Goal: Check status: Check status

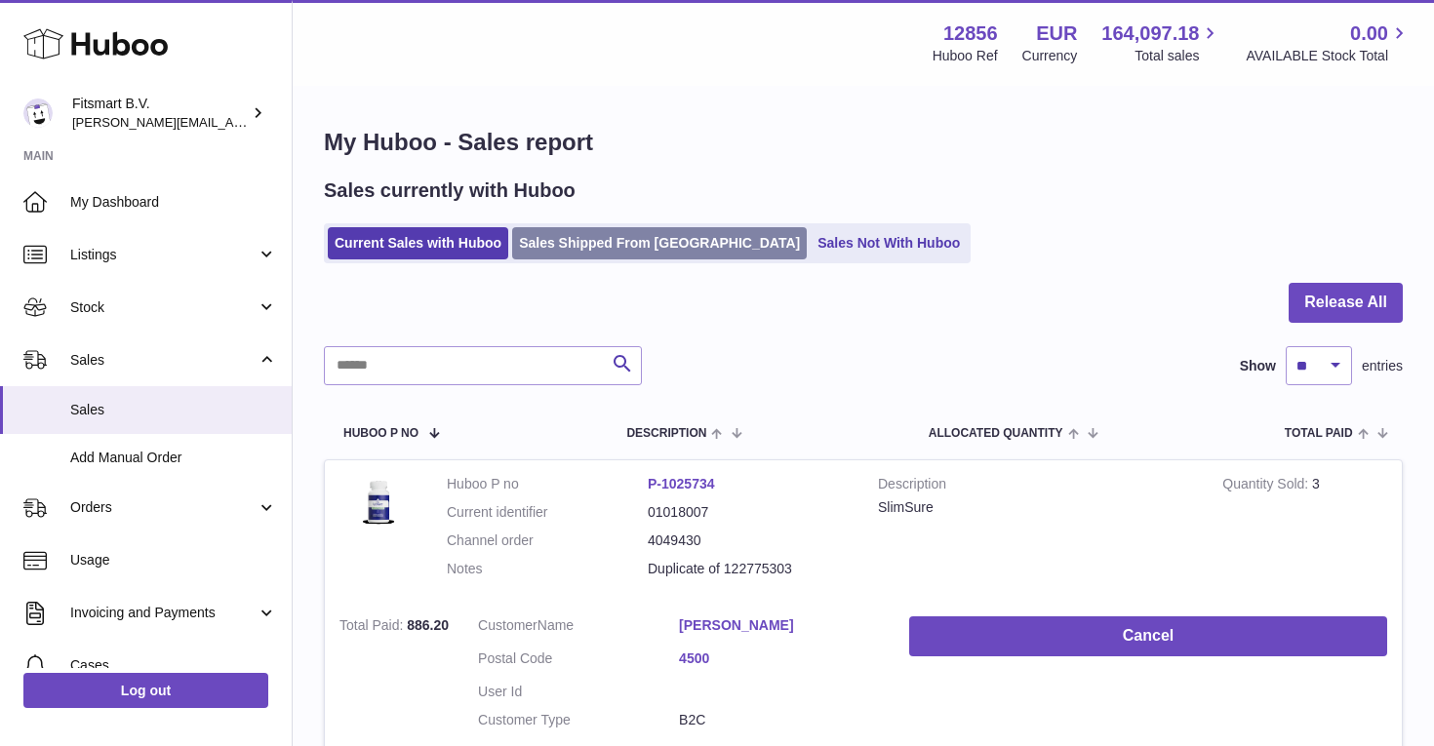
click at [605, 246] on link "Sales Shipped From Huboo" at bounding box center [659, 243] width 295 height 32
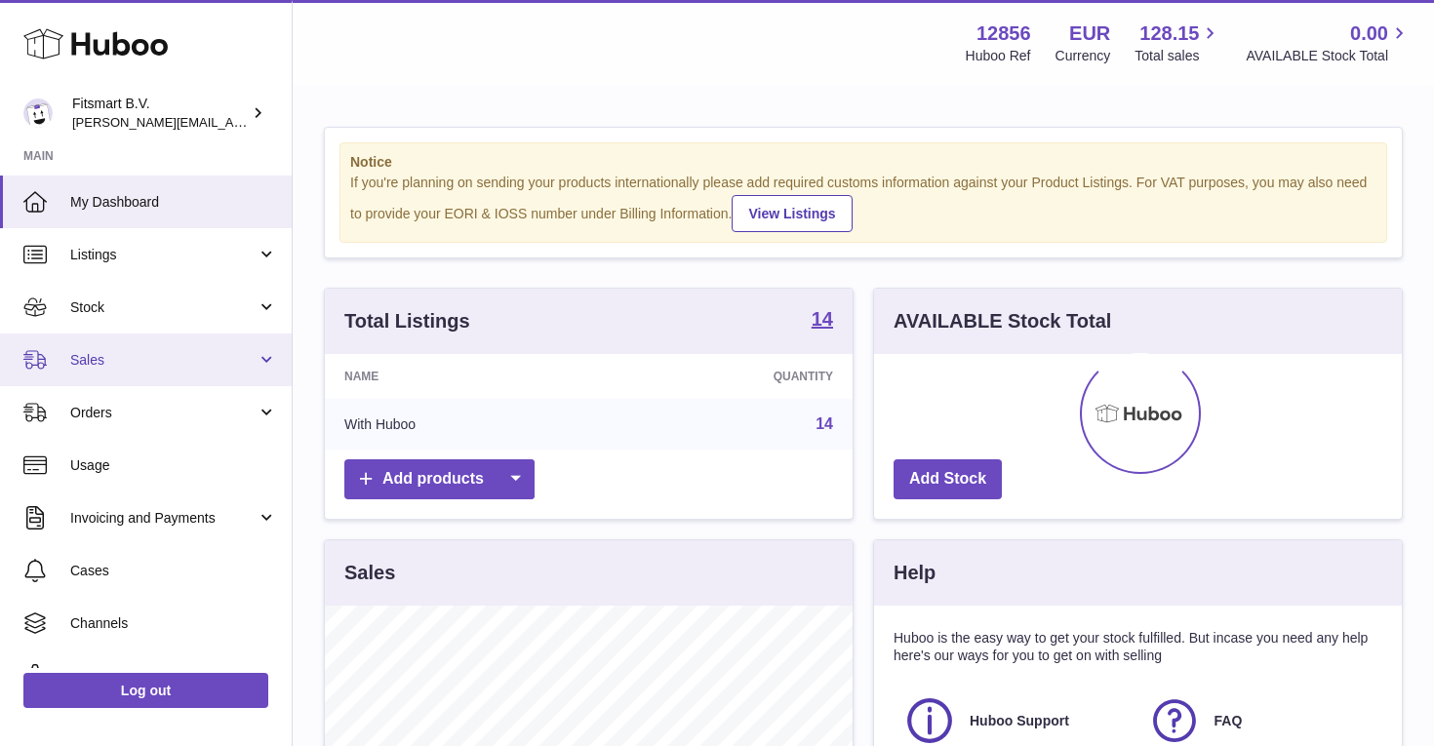
scroll to position [304, 528]
click at [166, 348] on link "Sales" at bounding box center [146, 360] width 292 height 53
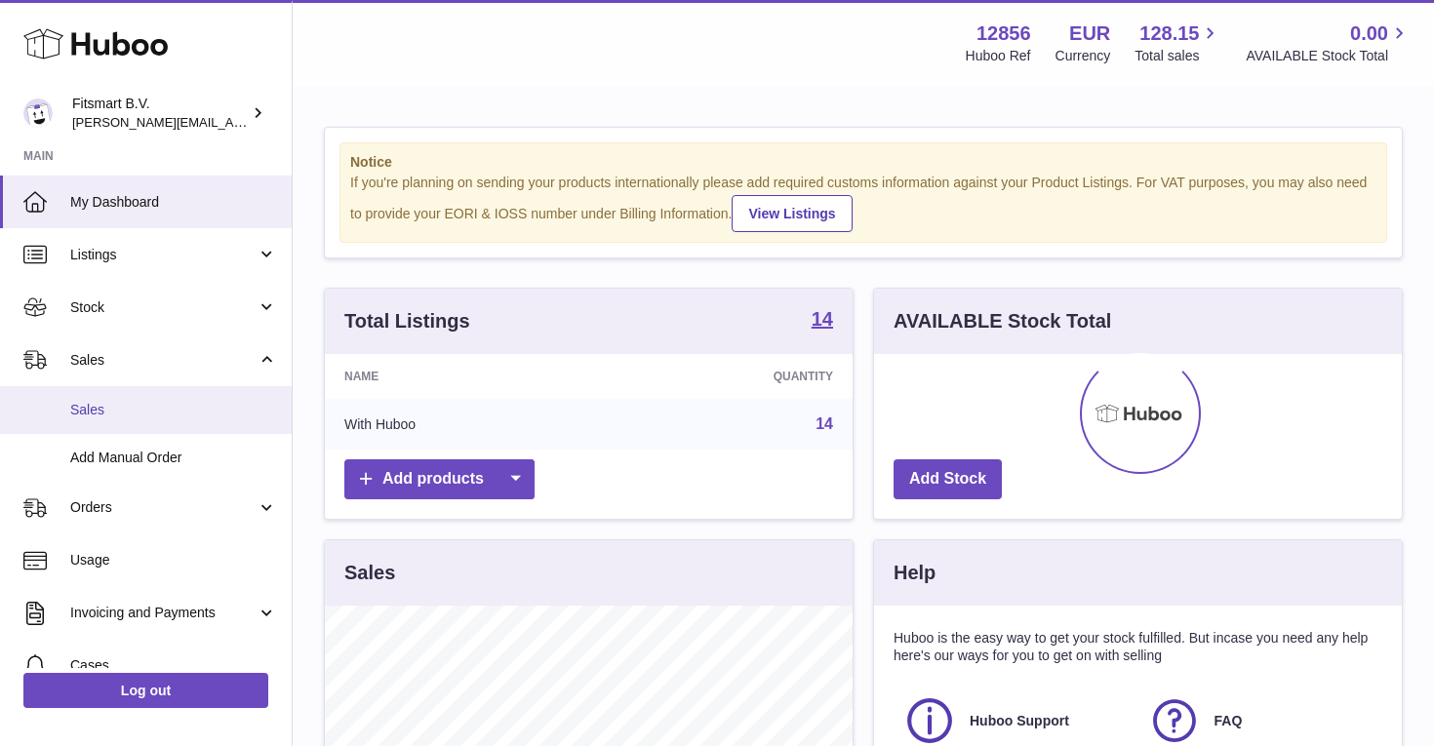
click at [148, 401] on span "Sales" at bounding box center [173, 410] width 207 height 19
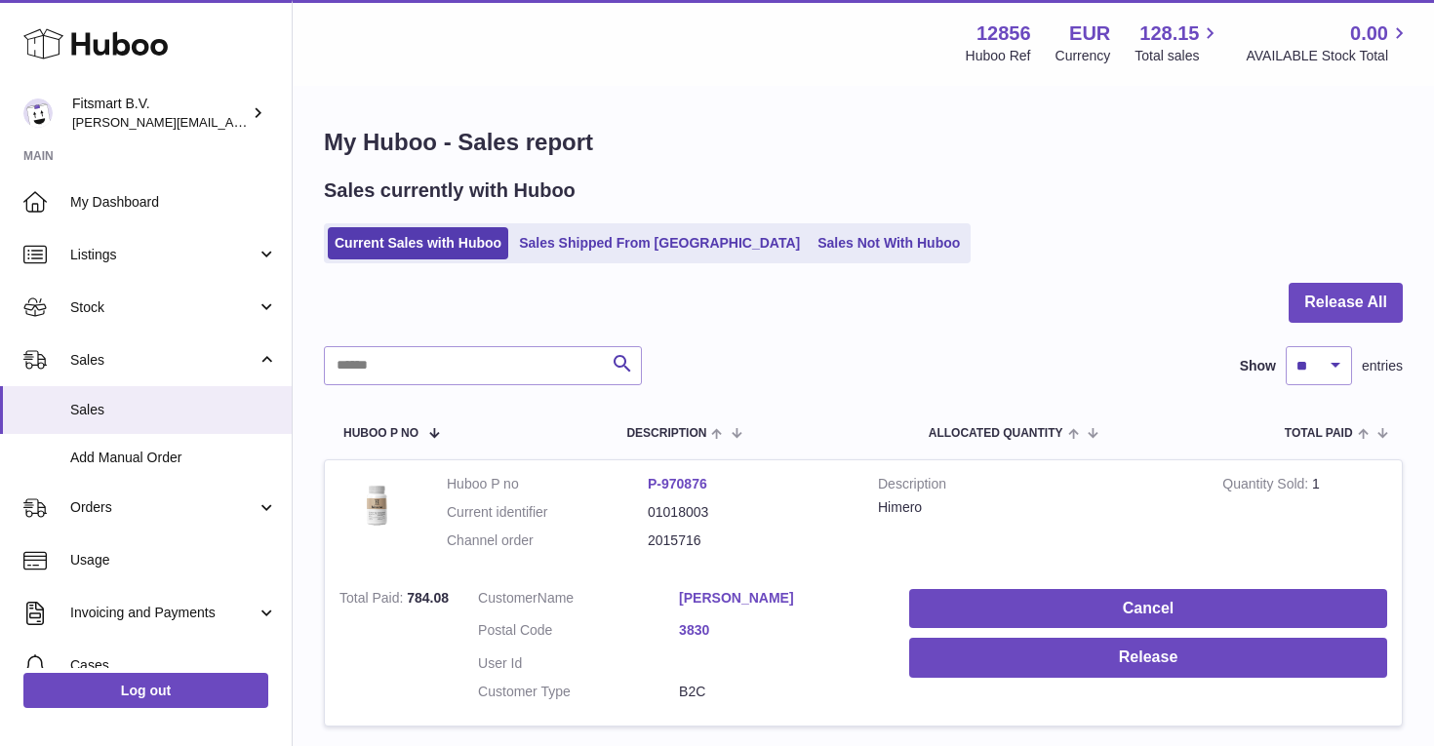
click at [567, 258] on ul "Current Sales with Huboo Sales Shipped From [GEOGRAPHIC_DATA] Sales Not With Hu…" at bounding box center [647, 243] width 647 height 40
click at [582, 244] on link "Sales Shipped From [GEOGRAPHIC_DATA]" at bounding box center [659, 243] width 295 height 32
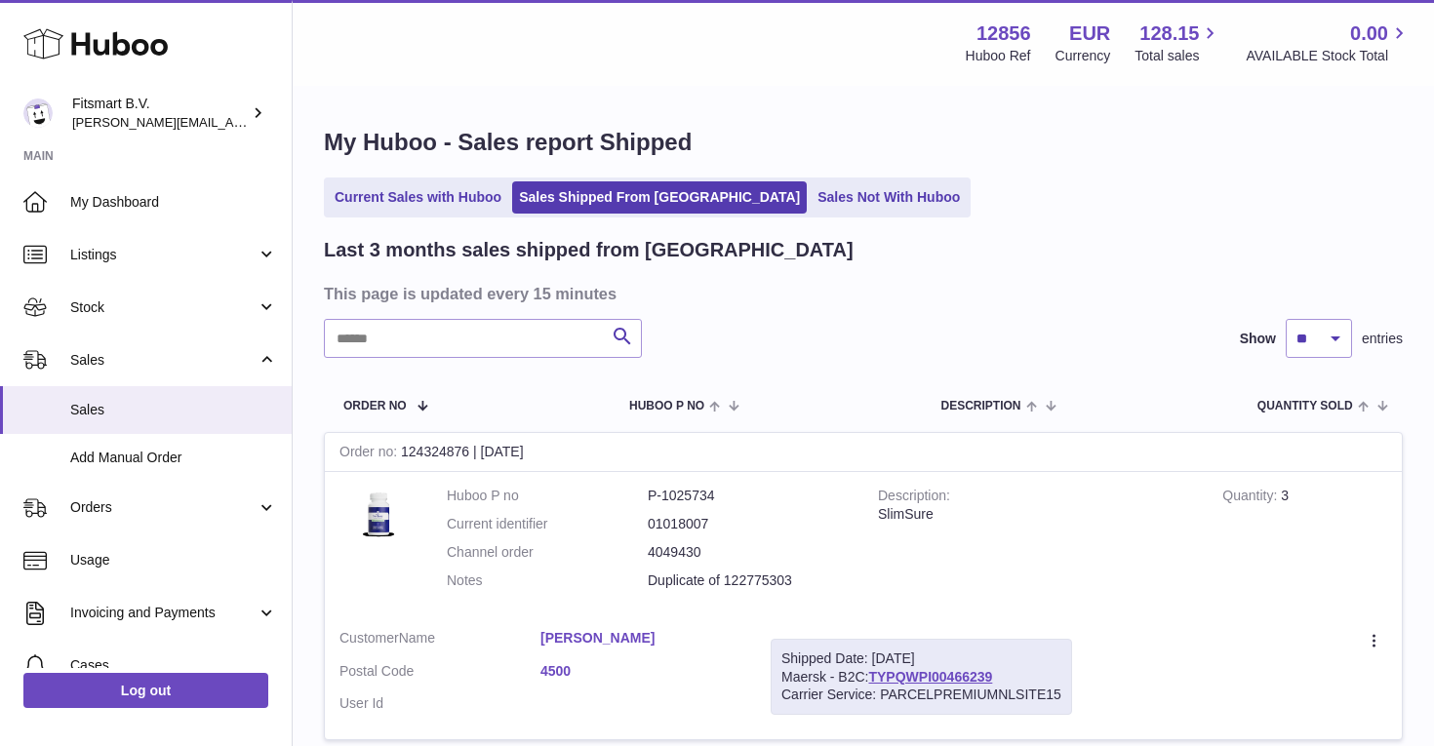
click at [494, 336] on input "text" at bounding box center [483, 338] width 318 height 39
paste input "*******"
type input "*******"
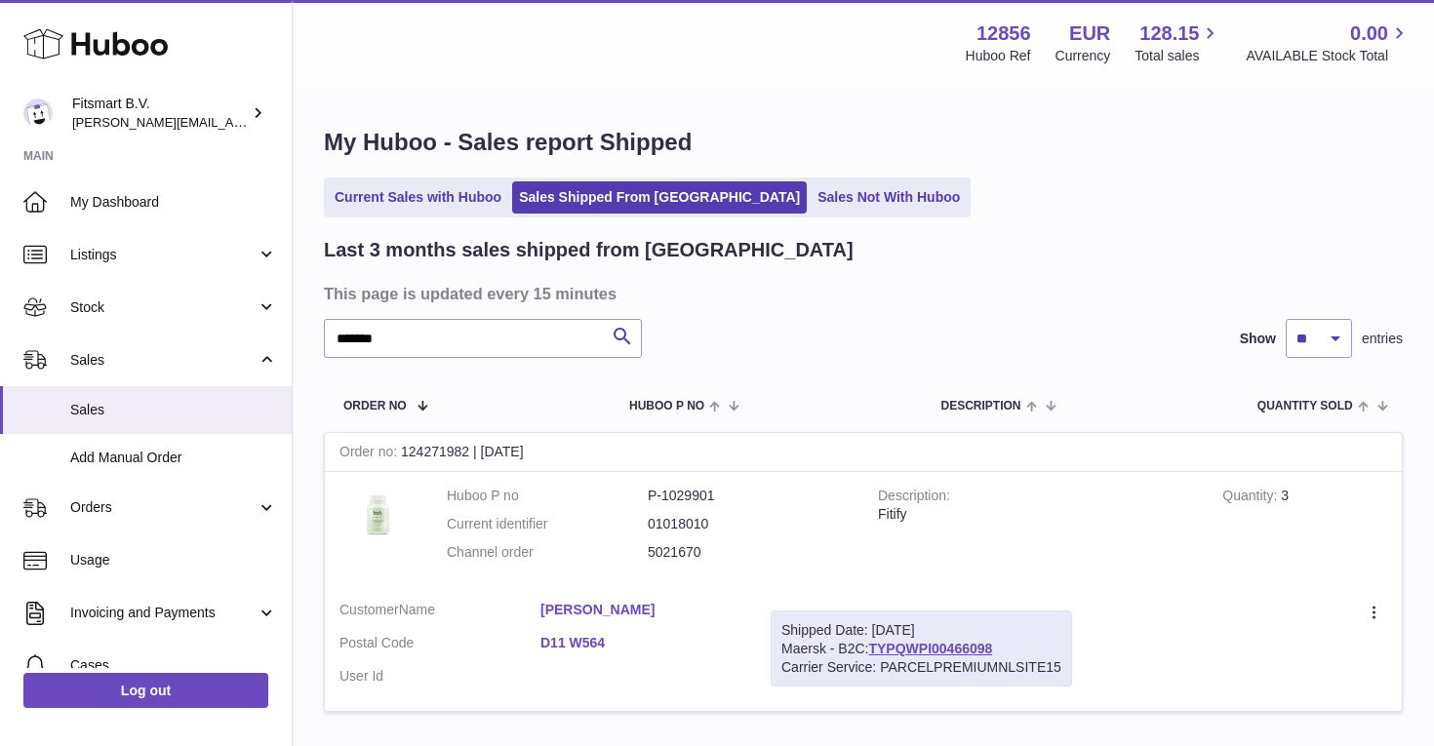
click at [595, 612] on link "Martina O'Brien" at bounding box center [640, 610] width 201 height 19
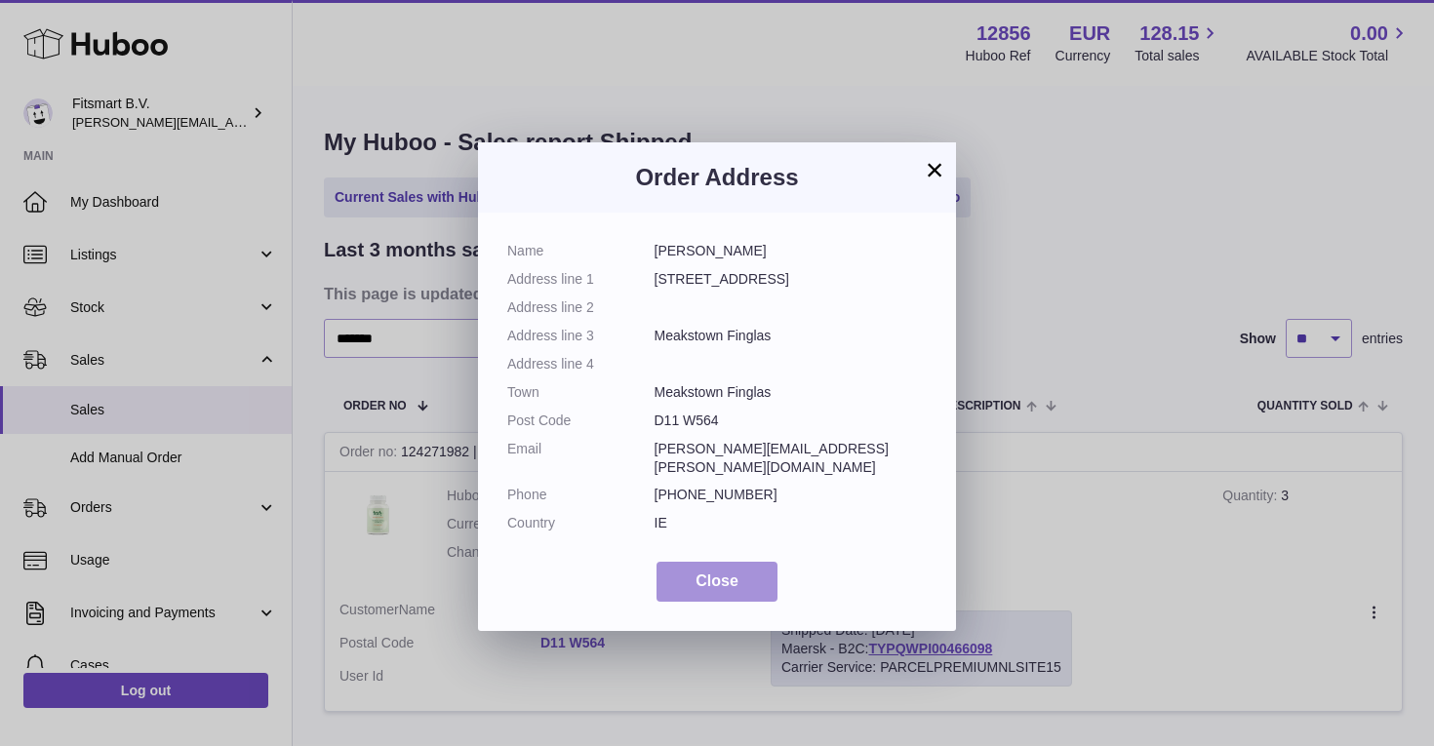
click at [717, 562] on button "Close" at bounding box center [716, 582] width 121 height 40
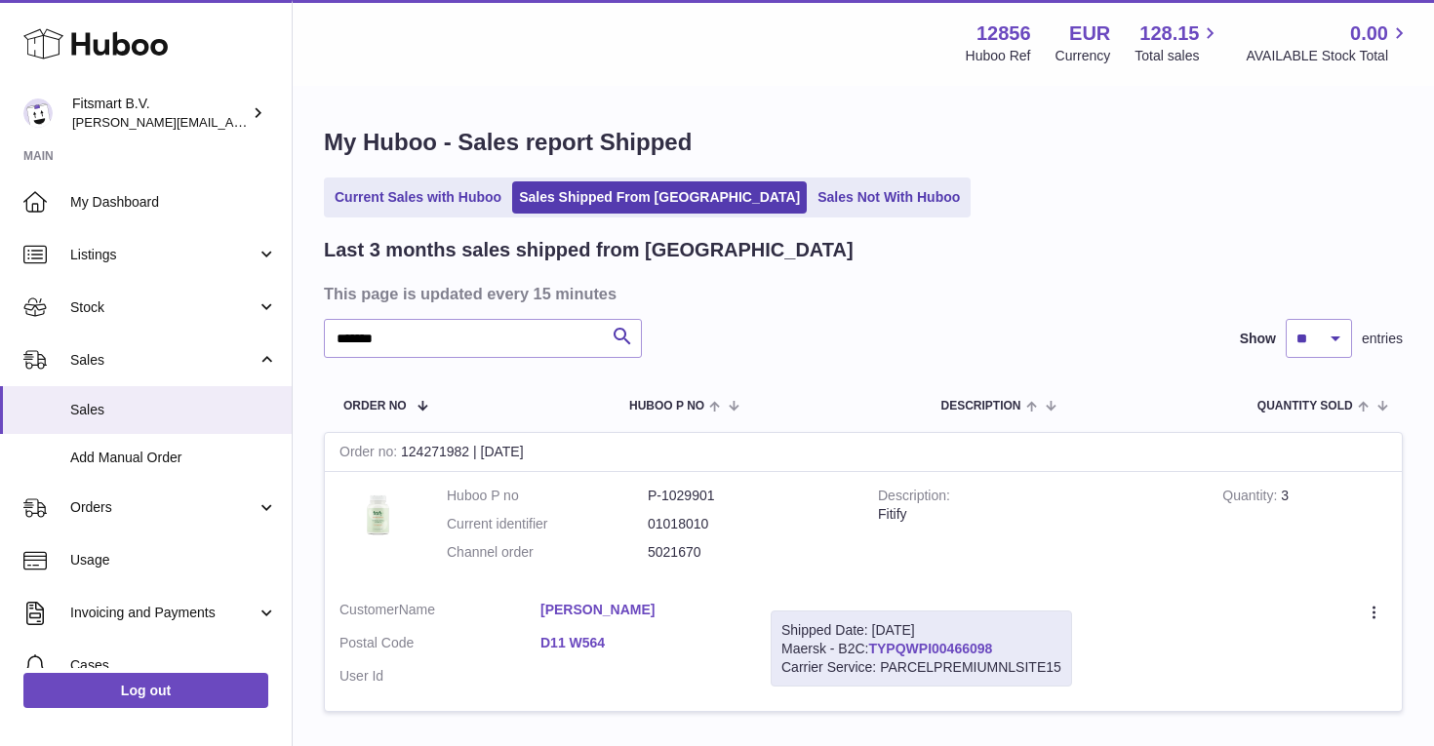
click at [937, 645] on link "TYPQWPI00466098" at bounding box center [930, 649] width 124 height 16
drag, startPoint x: 1010, startPoint y: 644, endPoint x: 874, endPoint y: 643, distance: 136.5
click at [874, 643] on div "Shipped Date: 8th Sep 2025 Maersk - B2C: TYPQWPI00466098 Carrier Service: PARCE…" at bounding box center [920, 649] width 301 height 77
copy div "TYPQWPI00466098"
click at [916, 641] on link "TYPQWPI00466098" at bounding box center [930, 649] width 124 height 16
